Goal: Task Accomplishment & Management: Complete application form

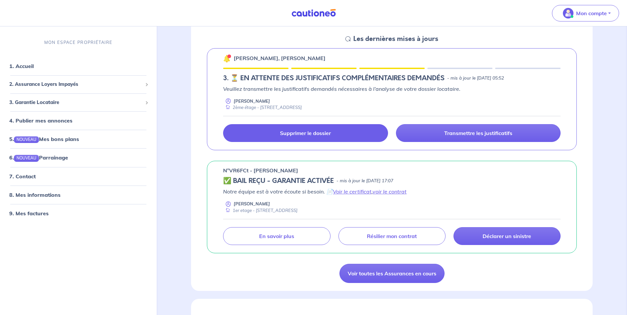
scroll to position [99, 0]
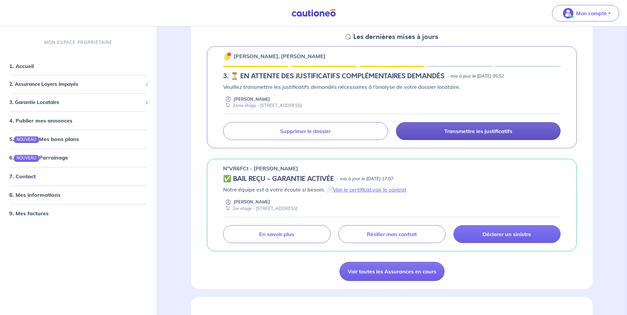
click at [469, 127] on link "Transmettre les justificatifs" at bounding box center [478, 131] width 165 height 18
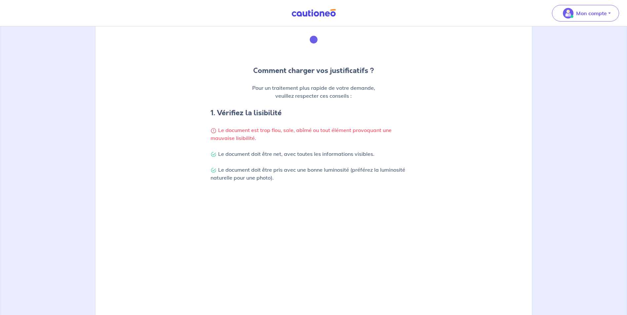
scroll to position [158, 0]
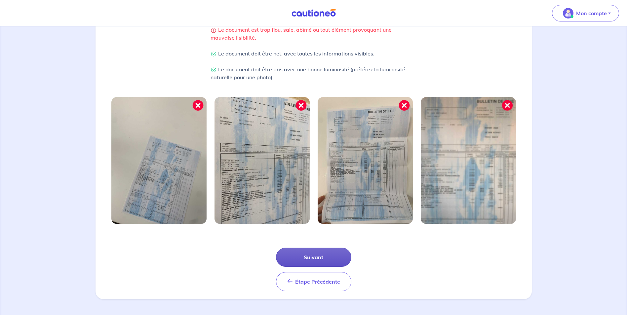
click at [321, 255] on button "Suivant" at bounding box center [313, 257] width 75 height 19
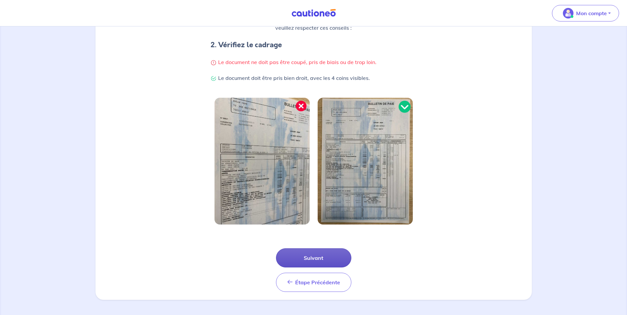
scroll to position [126, 0]
click at [320, 258] on button "Suivant" at bounding box center [313, 257] width 75 height 19
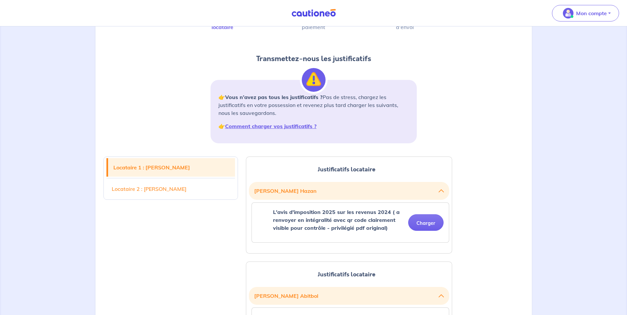
scroll to position [66, 0]
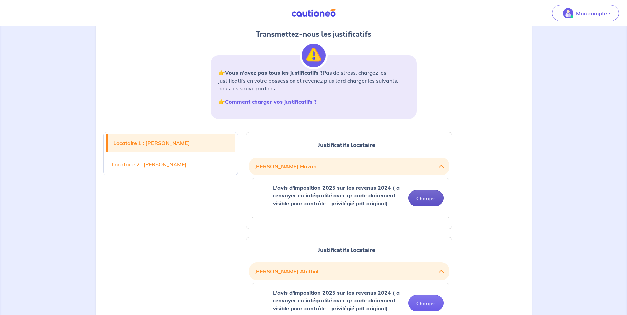
click at [426, 200] on button "Charger" at bounding box center [425, 198] width 35 height 17
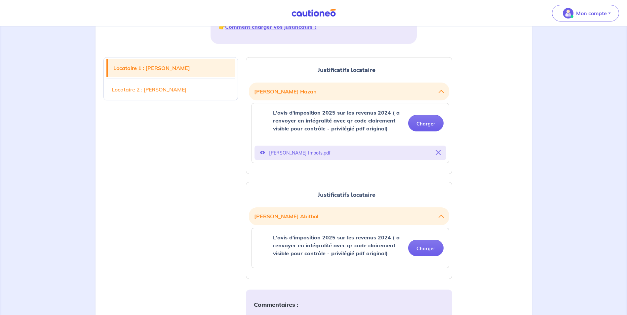
scroll to position [198, 0]
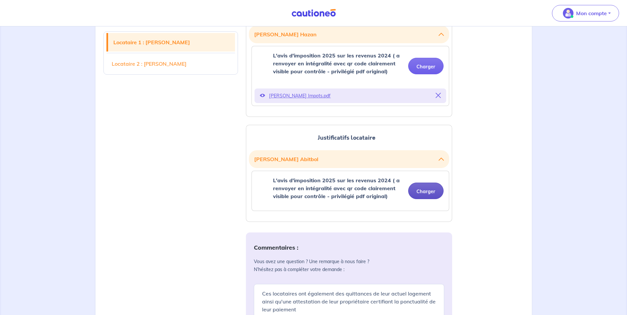
click at [426, 192] on button "Charger" at bounding box center [425, 191] width 35 height 17
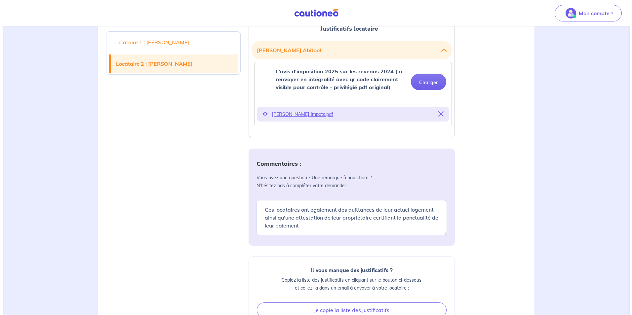
scroll to position [402, 0]
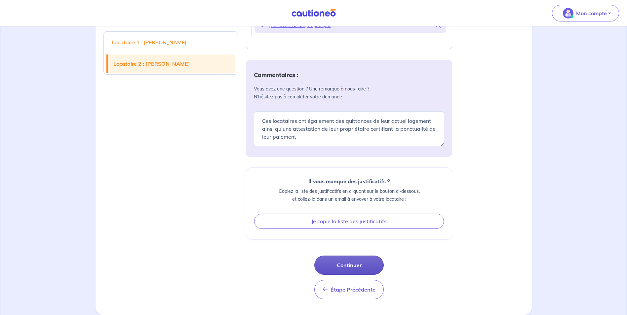
click at [347, 264] on button "Continuer" at bounding box center [348, 265] width 69 height 19
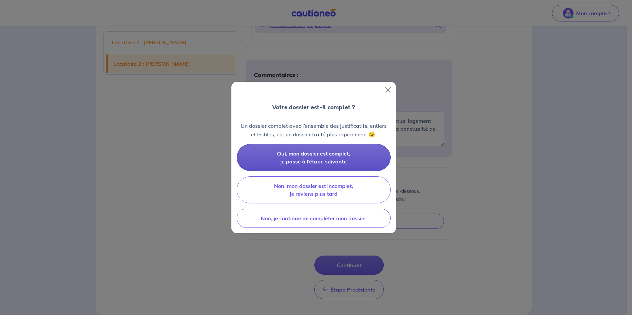
click at [332, 158] on button "Oui, mon dossier est complet, je passe à l’étape suivante" at bounding box center [314, 157] width 154 height 27
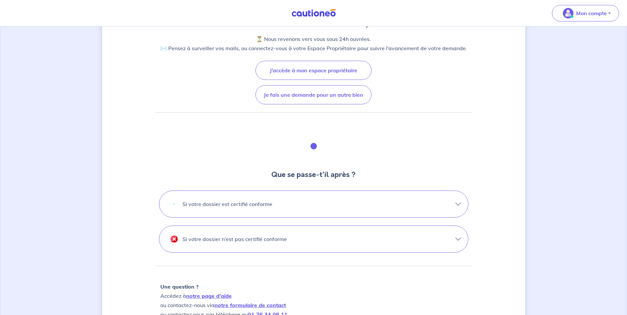
scroll to position [99, 0]
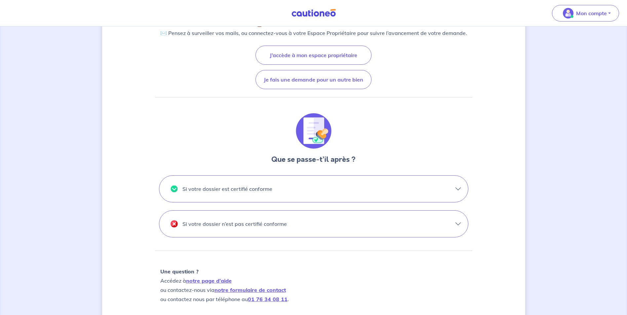
click at [457, 190] on button "Si votre dossier est certifié conforme" at bounding box center [313, 189] width 309 height 26
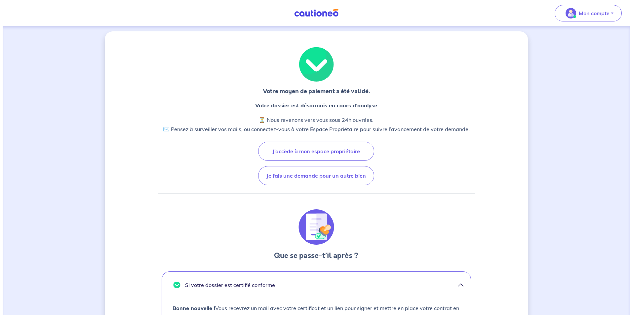
scroll to position [0, 0]
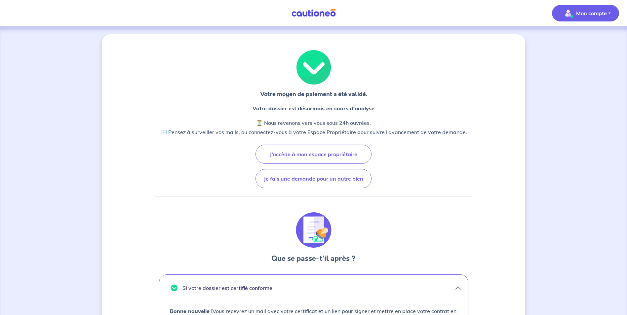
click at [590, 11] on p "Mon compte" at bounding box center [591, 13] width 31 height 8
click at [575, 56] on link "Me déconnecter" at bounding box center [578, 57] width 53 height 11
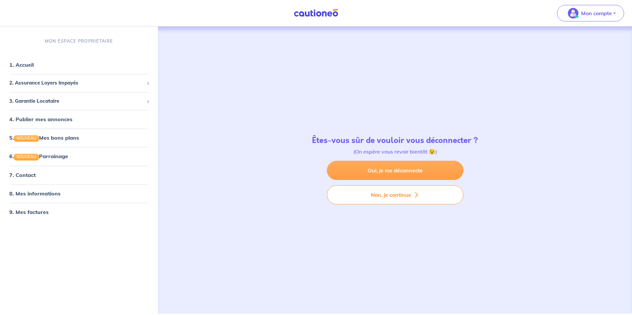
click at [397, 169] on link "Oui, je me déconnecte" at bounding box center [395, 170] width 137 height 19
